Goal: Task Accomplishment & Management: Use online tool/utility

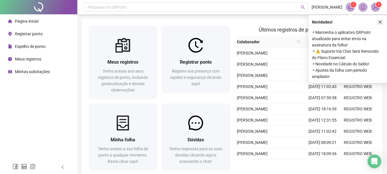
click at [382, 22] on button "button" at bounding box center [379, 22] width 7 height 7
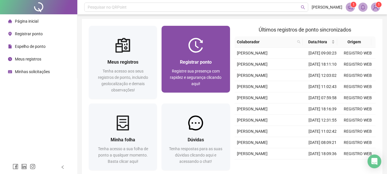
click at [186, 60] on span "Registrar ponto" at bounding box center [196, 61] width 32 height 5
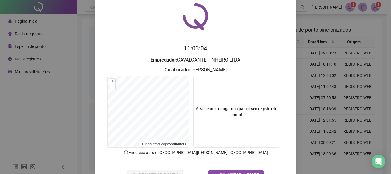
scroll to position [37, 0]
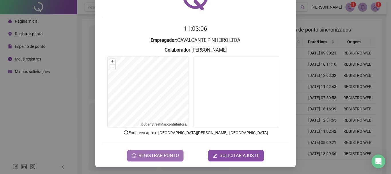
click at [152, 153] on span "REGISTRAR PONTO" at bounding box center [158, 155] width 40 height 7
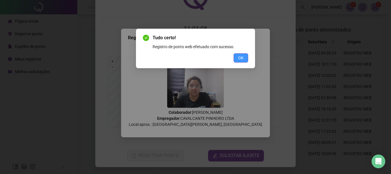
click at [240, 57] on span "OK" at bounding box center [240, 58] width 5 height 6
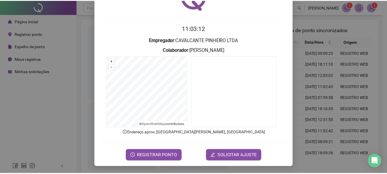
scroll to position [0, 0]
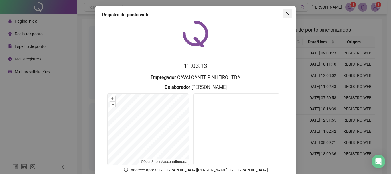
click at [283, 14] on span "Close" at bounding box center [287, 13] width 9 height 5
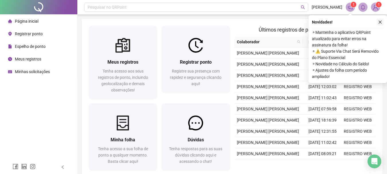
click at [376, 22] on button "button" at bounding box center [379, 22] width 7 height 7
